Goal: Navigation & Orientation: Find specific page/section

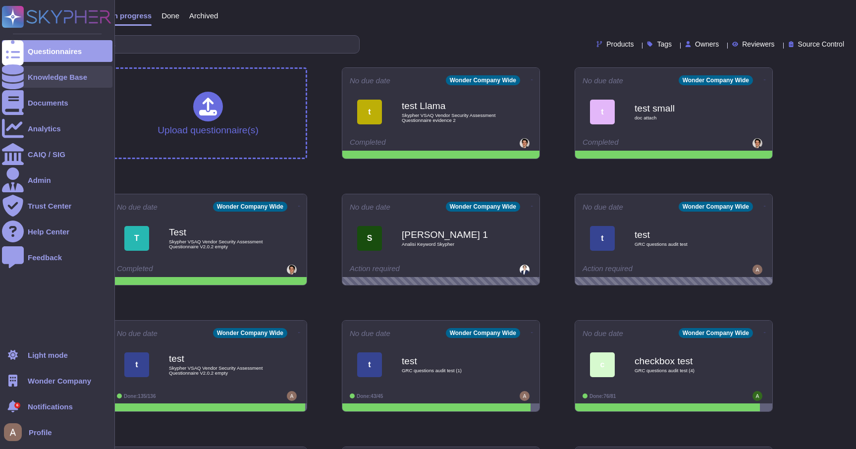
click at [37, 83] on div "Knowledge Base" at bounding box center [57, 77] width 110 height 22
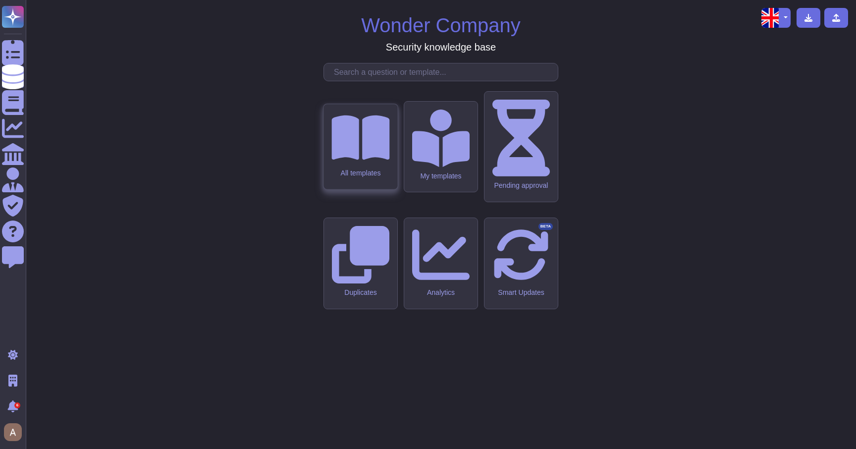
click at [394, 186] on div "All templates" at bounding box center [360, 146] width 74 height 85
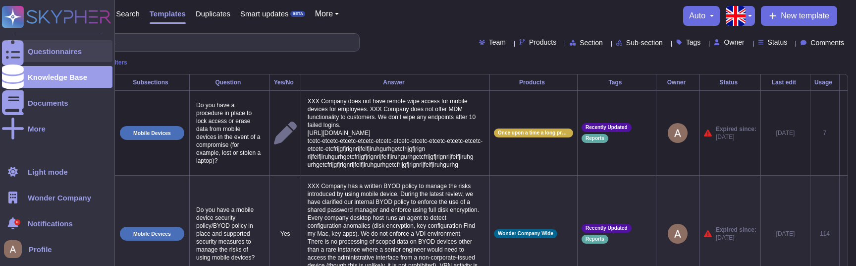
click at [18, 50] on icon at bounding box center [13, 51] width 22 height 29
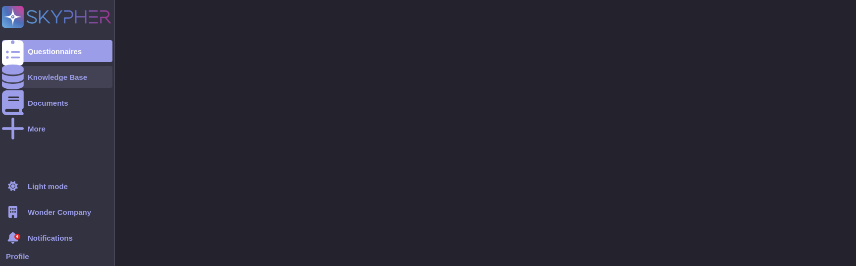
click at [31, 77] on div "Knowledge Base" at bounding box center [57, 76] width 59 height 7
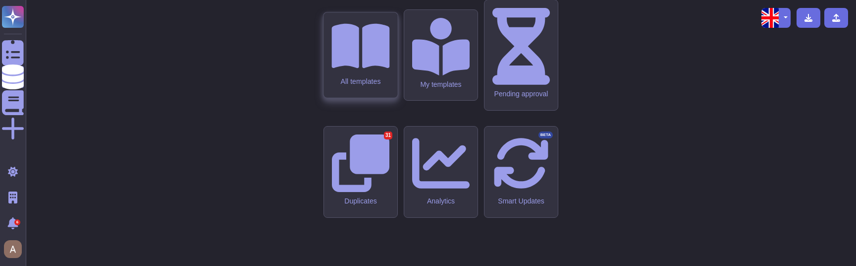
click at [361, 72] on icon at bounding box center [360, 46] width 58 height 52
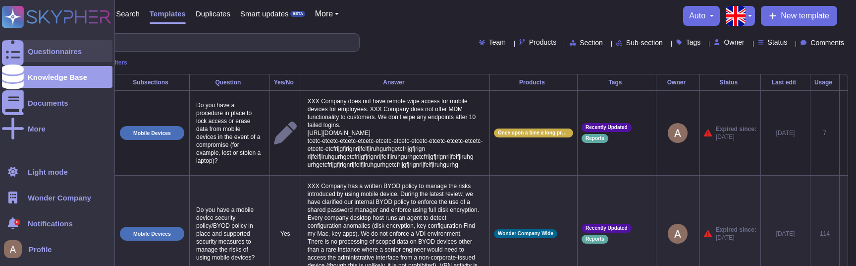
click at [17, 55] on div at bounding box center [13, 51] width 22 height 22
